Goal: Information Seeking & Learning: Learn about a topic

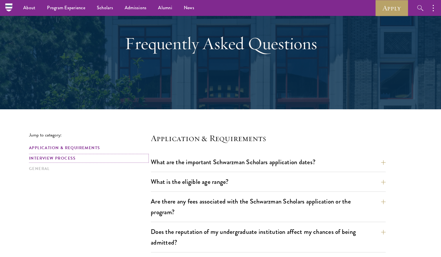
click at [71, 156] on link "Interview Process" at bounding box center [88, 159] width 118 height 6
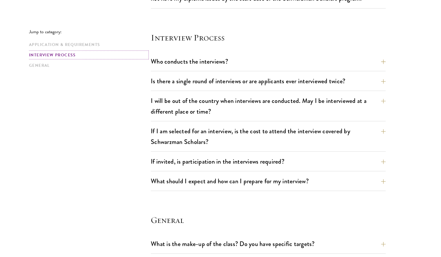
scroll to position [644, 0]
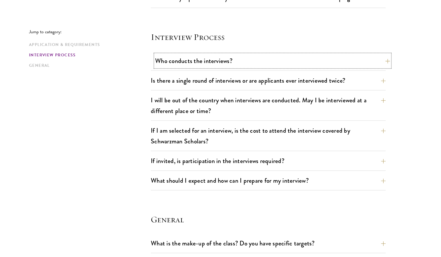
click at [167, 65] on button "Who conducts the interviews?" at bounding box center [272, 60] width 235 height 13
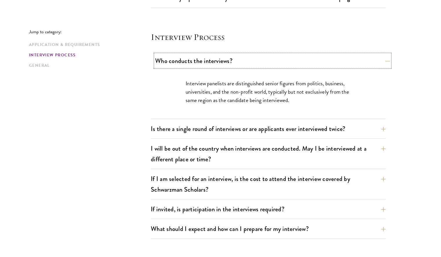
click at [167, 65] on button "Who conducts the interviews?" at bounding box center [272, 60] width 235 height 13
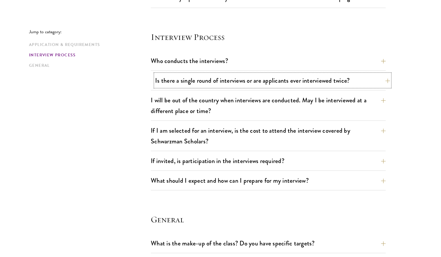
click at [160, 85] on button "Is there a single round of interviews or are applicants ever interviewed twice?" at bounding box center [272, 80] width 235 height 13
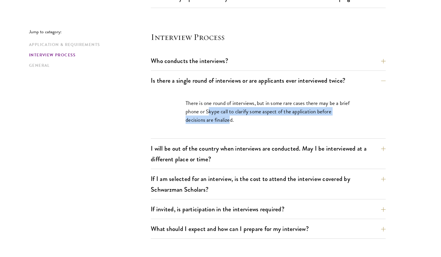
drag, startPoint x: 221, startPoint y: 112, endPoint x: 230, endPoint y: 116, distance: 10.2
click at [230, 116] on p "There is one round of interviews, but in some rare cases there may be a brief p…" at bounding box center [267, 111] width 165 height 25
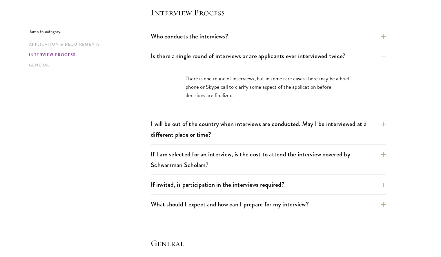
scroll to position [670, 0]
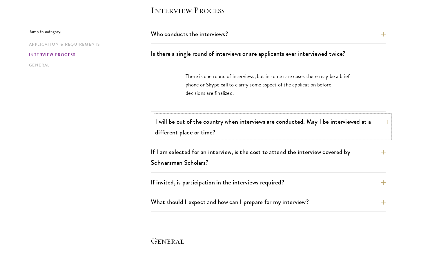
click at [238, 125] on button "I will be out of the country when interviews are conducted. May I be interviewe…" at bounding box center [272, 127] width 235 height 24
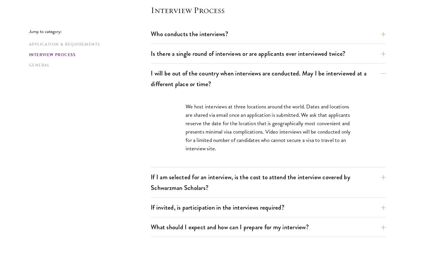
click at [238, 125] on p "We host interviews at three locations around the world. Dates and locations are…" at bounding box center [267, 128] width 165 height 50
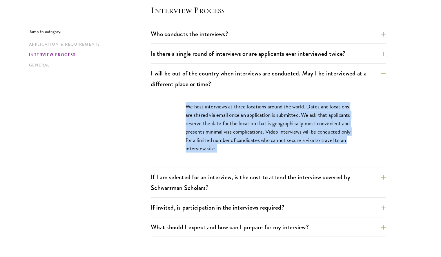
click at [238, 125] on p "We host interviews at three locations around the world. Dates and locations are…" at bounding box center [267, 128] width 165 height 50
click at [246, 139] on p "We host interviews at three locations around the world. Dates and locations are…" at bounding box center [267, 128] width 165 height 50
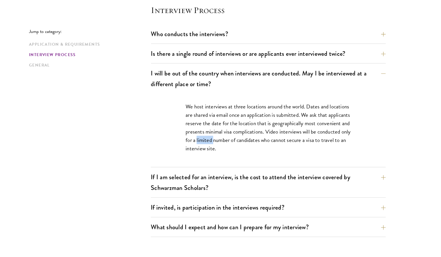
click at [246, 139] on p "We host interviews at three locations around the world. Dates and locations are…" at bounding box center [267, 128] width 165 height 50
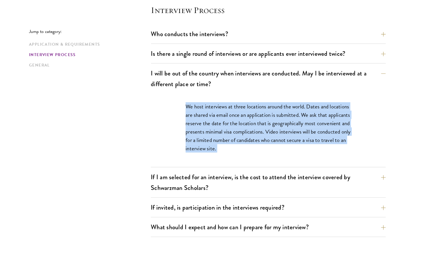
click at [246, 139] on p "We host interviews at three locations around the world. Dates and locations are…" at bounding box center [267, 128] width 165 height 50
click at [249, 142] on p "We host interviews at three locations around the world. Dates and locations are…" at bounding box center [267, 128] width 165 height 50
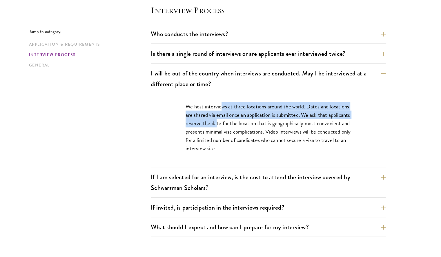
drag, startPoint x: 222, startPoint y: 103, endPoint x: 238, endPoint y: 119, distance: 22.7
click at [238, 119] on p "We host interviews at three locations around the world. Dates and locations are…" at bounding box center [267, 128] width 165 height 50
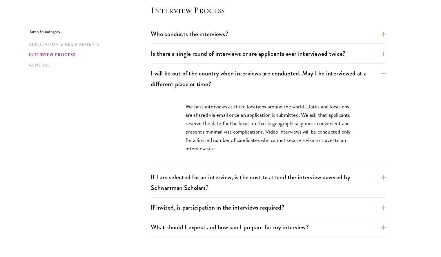
click at [197, 162] on div "We host interviews at three locations around the world. Dates and locations are…" at bounding box center [268, 131] width 200 height 74
click at [199, 173] on button "If I am selected for an interview, is the cost to attend the interview covered …" at bounding box center [272, 183] width 235 height 24
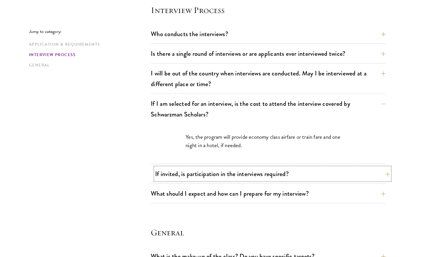
click at [177, 173] on button "If invited, is participation in the interviews required?" at bounding box center [272, 174] width 235 height 13
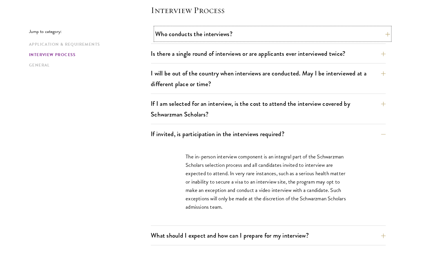
click at [180, 31] on button "Who conducts the interviews?" at bounding box center [272, 34] width 235 height 13
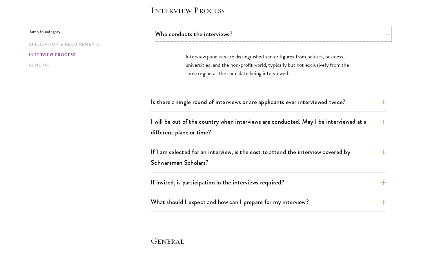
click at [180, 31] on button "Who conducts the interviews?" at bounding box center [272, 34] width 235 height 13
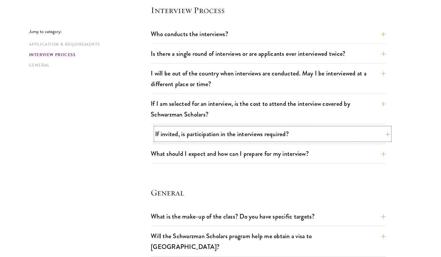
click at [182, 133] on button "If invited, is participation in the interviews required?" at bounding box center [272, 134] width 235 height 13
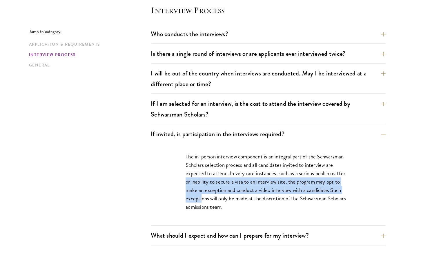
drag, startPoint x: 186, startPoint y: 183, endPoint x: 202, endPoint y: 194, distance: 20.4
click at [202, 194] on p "The in-person interview component is an integral part of the Schwarzman Scholar…" at bounding box center [267, 182] width 165 height 59
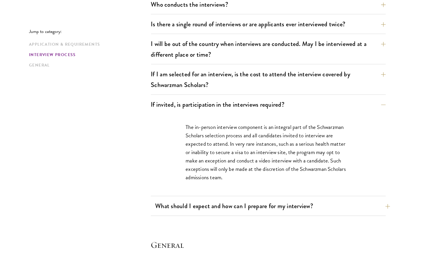
scroll to position [700, 0]
click at [210, 203] on button "What should I expect and how can I prepare for my interview?" at bounding box center [272, 205] width 235 height 13
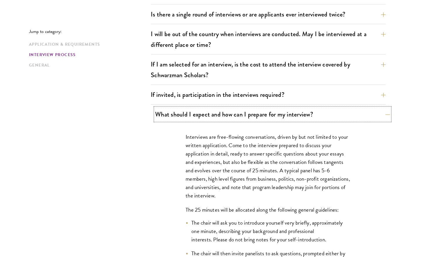
scroll to position [709, 0]
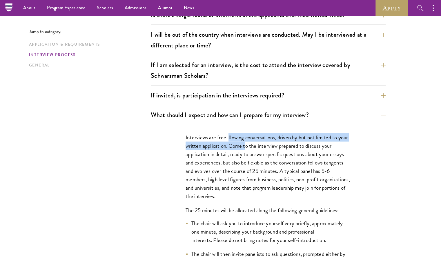
drag, startPoint x: 229, startPoint y: 135, endPoint x: 244, endPoint y: 145, distance: 18.5
click at [244, 145] on p "Interviews are free-flowing conversations, driven by but not limited to your wr…" at bounding box center [267, 167] width 165 height 67
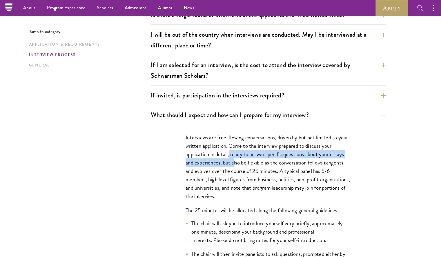
drag, startPoint x: 229, startPoint y: 149, endPoint x: 233, endPoint y: 160, distance: 11.1
click at [233, 160] on p "Interviews are free-flowing conversations, driven by but not limited to your wr…" at bounding box center [267, 167] width 165 height 67
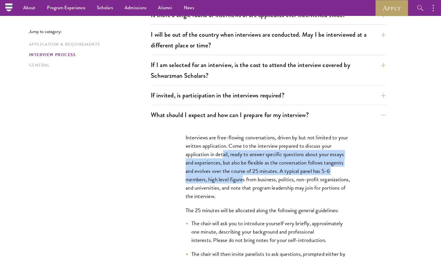
drag, startPoint x: 223, startPoint y: 155, endPoint x: 242, endPoint y: 174, distance: 27.2
click at [242, 174] on p "Interviews are free-flowing conversations, driven by but not limited to your wr…" at bounding box center [267, 167] width 165 height 67
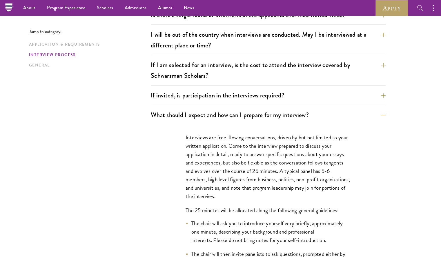
click at [242, 174] on p "Interviews are free-flowing conversations, driven by but not limited to your wr…" at bounding box center [267, 167] width 165 height 67
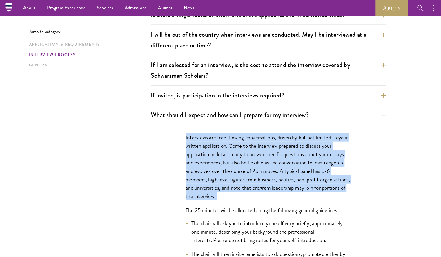
click at [242, 174] on p "Interviews are free-flowing conversations, driven by but not limited to your wr…" at bounding box center [267, 167] width 165 height 67
click at [251, 183] on p "Interviews are free-flowing conversations, driven by but not limited to your wr…" at bounding box center [267, 167] width 165 height 67
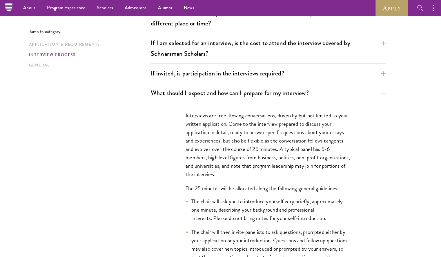
scroll to position [730, 0]
click at [251, 187] on p "The 25 minutes will be allocated along the following general guidelines:" at bounding box center [267, 189] width 165 height 8
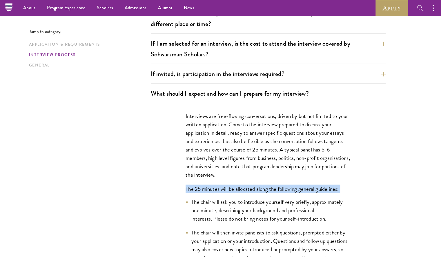
click at [251, 187] on p "The 25 minutes will be allocated along the following general guidelines:" at bounding box center [267, 189] width 165 height 8
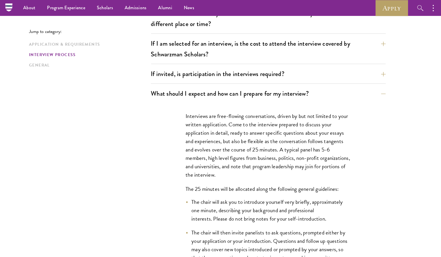
click at [264, 205] on li "The chair will ask you to introduce yourself very briefly, approximately one mi…" at bounding box center [267, 210] width 165 height 25
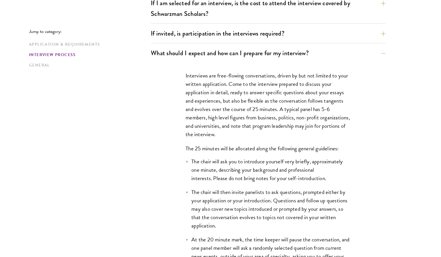
scroll to position [772, 0]
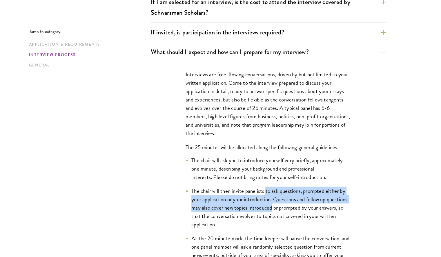
drag, startPoint x: 265, startPoint y: 184, endPoint x: 273, endPoint y: 208, distance: 25.2
click at [273, 208] on ul "The chair will ask you to introduce yourself very briefly, approximately one mi…" at bounding box center [267, 227] width 165 height 143
click at [273, 208] on li "The chair will then invite panelists to ask questions, prompted either by your …" at bounding box center [267, 208] width 165 height 42
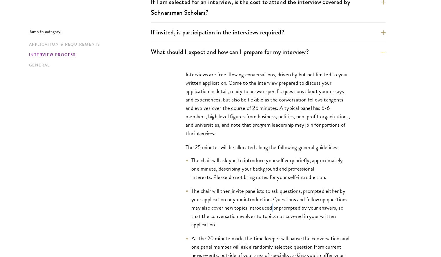
click at [273, 208] on li "The chair will then invite panelists to ask questions, prompted either by your …" at bounding box center [267, 208] width 165 height 42
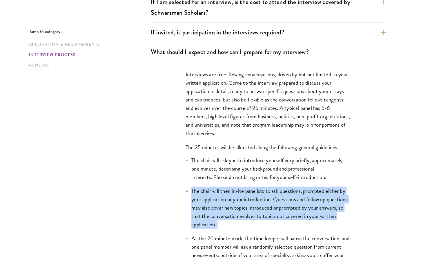
click at [273, 208] on li "The chair will then invite panelists to ask questions, prompted either by your …" at bounding box center [267, 208] width 165 height 42
click at [274, 216] on li "The chair will then invite panelists to ask questions, prompted either by your …" at bounding box center [267, 208] width 165 height 42
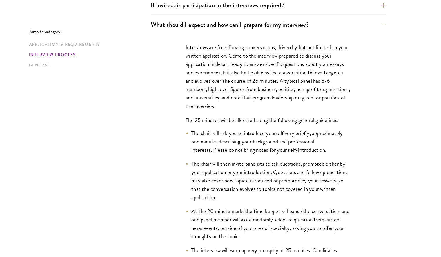
scroll to position [798, 0]
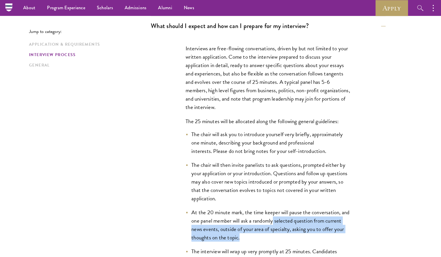
drag, startPoint x: 274, startPoint y: 216, endPoint x: 281, endPoint y: 235, distance: 20.2
click at [281, 235] on li "At the 20 minute mark, the time keeper will pause the conversation, and one pan…" at bounding box center [267, 226] width 165 height 34
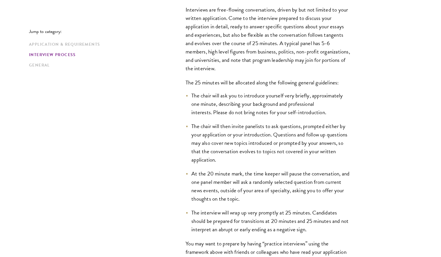
scroll to position [838, 0]
click at [275, 218] on li "The interview will wrap up very promptly at 25 minutes. Candidates should be pr…" at bounding box center [267, 220] width 165 height 25
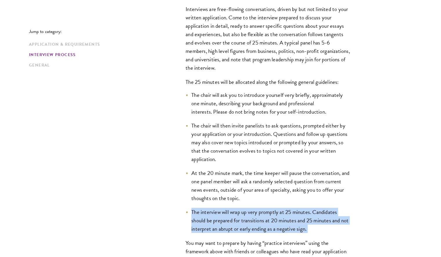
click at [275, 218] on li "The interview will wrap up very promptly at 25 minutes. Candidates should be pr…" at bounding box center [267, 220] width 165 height 25
click at [282, 229] on li "The interview will wrap up very promptly at 25 minutes. Candidates should be pr…" at bounding box center [267, 220] width 165 height 25
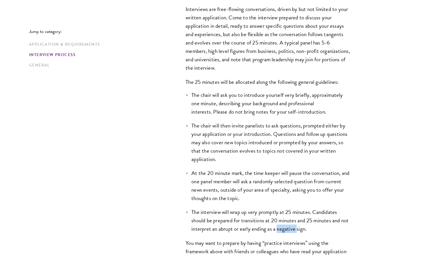
click at [282, 229] on li "The interview will wrap up very promptly at 25 minutes. Candidates should be pr…" at bounding box center [267, 220] width 165 height 25
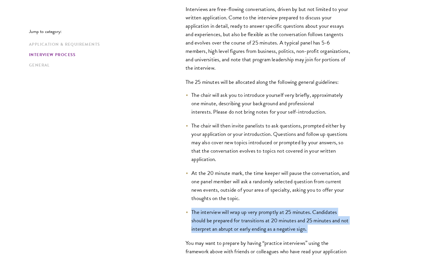
click at [282, 229] on li "The interview will wrap up very promptly at 25 minutes. Candidates should be pr…" at bounding box center [267, 220] width 165 height 25
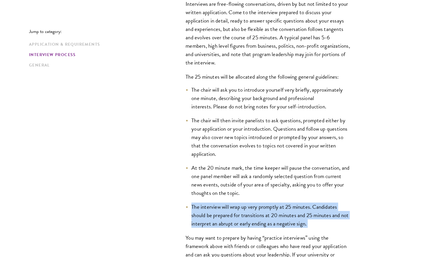
scroll to position [841, 0]
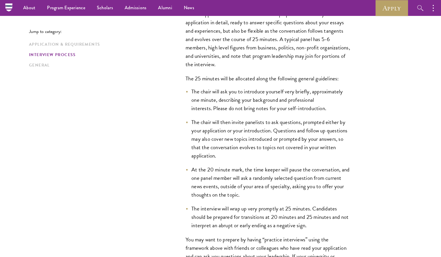
click at [282, 229] on div "Interviews are free-flowing conversations, driven by but not limited to your wr…" at bounding box center [268, 172] width 200 height 358
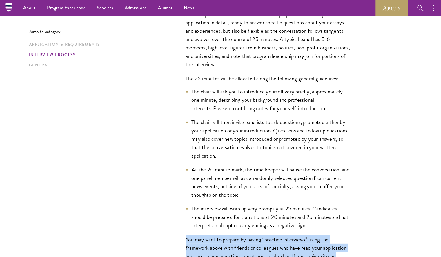
click at [282, 229] on div "Interviews are free-flowing conversations, driven by but not limited to your wr…" at bounding box center [268, 172] width 200 height 358
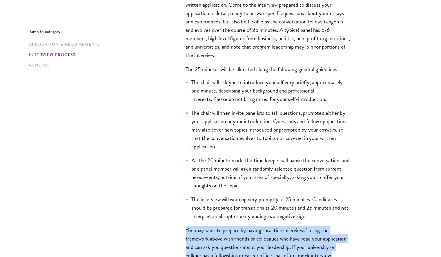
scroll to position [852, 0]
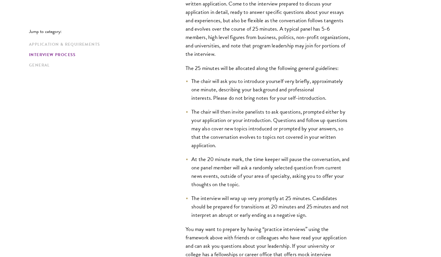
click at [279, 202] on li "The interview will wrap up very promptly at 25 minutes. Candidates should be pr…" at bounding box center [267, 206] width 165 height 25
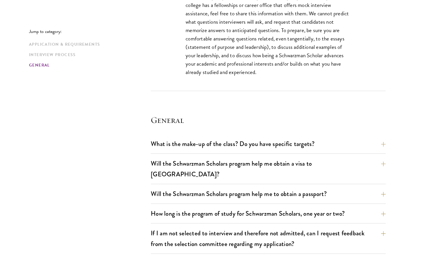
scroll to position [1102, 0]
